Goal: Task Accomplishment & Management: Use online tool/utility

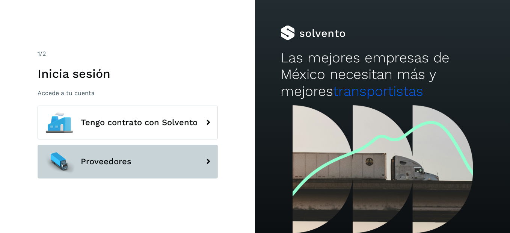
click at [120, 165] on span "Proveedores" at bounding box center [106, 161] width 51 height 9
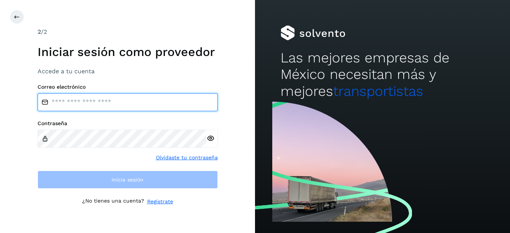
type input "**********"
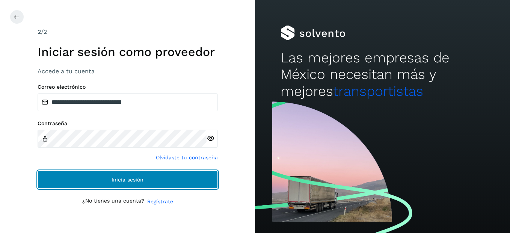
click at [124, 178] on span "Inicia sesión" at bounding box center [128, 179] width 32 height 5
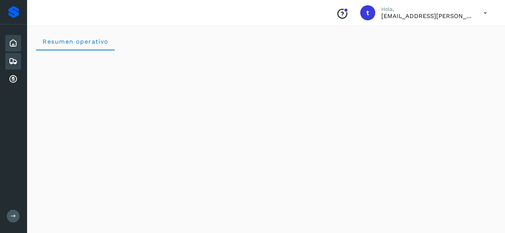
click at [12, 60] on icon at bounding box center [13, 61] width 9 height 9
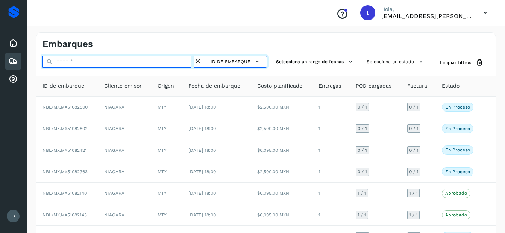
click at [77, 58] on input "text" at bounding box center [117, 62] width 151 height 12
type input "*"
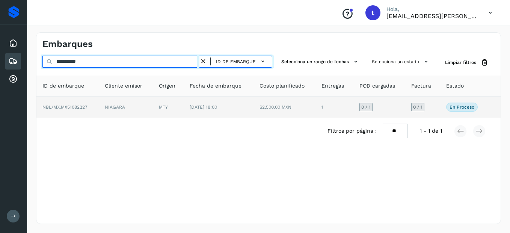
type input "**********"
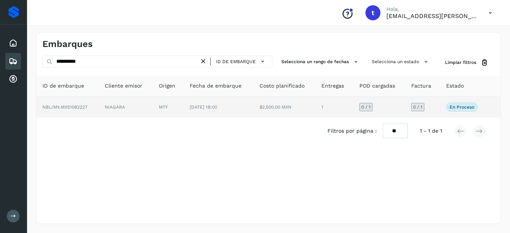
click at [453, 107] on p "En proceso" at bounding box center [462, 106] width 25 height 5
click at [217, 107] on span "[DATE] 18:00" at bounding box center [203, 106] width 27 height 5
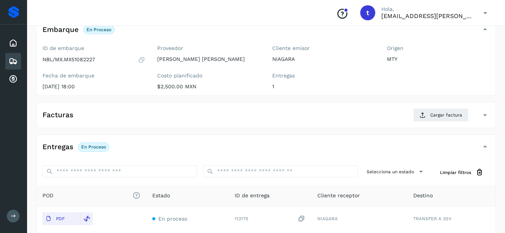
scroll to position [49, 0]
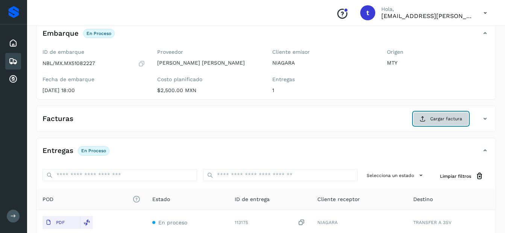
click at [454, 118] on span "Cargar factura" at bounding box center [446, 118] width 32 height 7
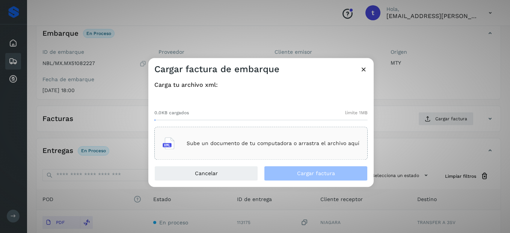
click at [267, 139] on div "Sube un documento de tu computadora o arrastra el archivo aquí" at bounding box center [261, 143] width 197 height 20
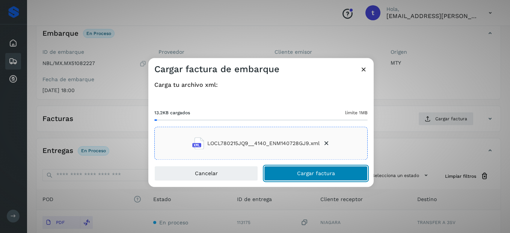
click at [285, 177] on button "Cargar factura" at bounding box center [316, 173] width 104 height 15
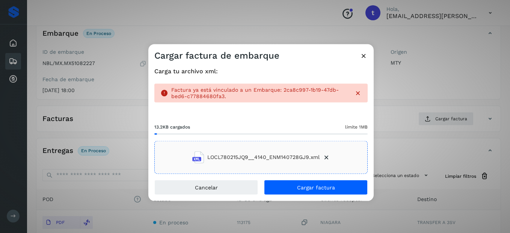
click at [364, 54] on icon at bounding box center [364, 56] width 8 height 8
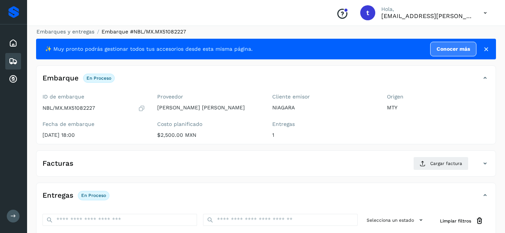
scroll to position [0, 0]
